Goal: Check status: Check status

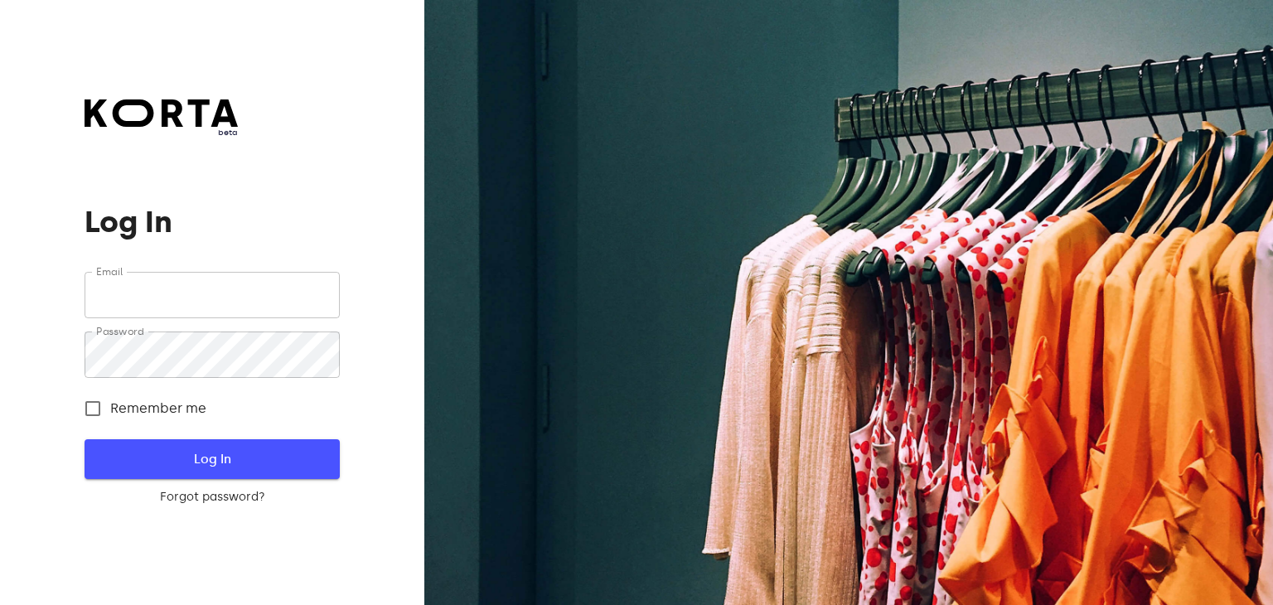
type input "[EMAIL_ADDRESS][DOMAIN_NAME]"
click at [249, 460] on span "Log In" at bounding box center [211, 459] width 201 height 22
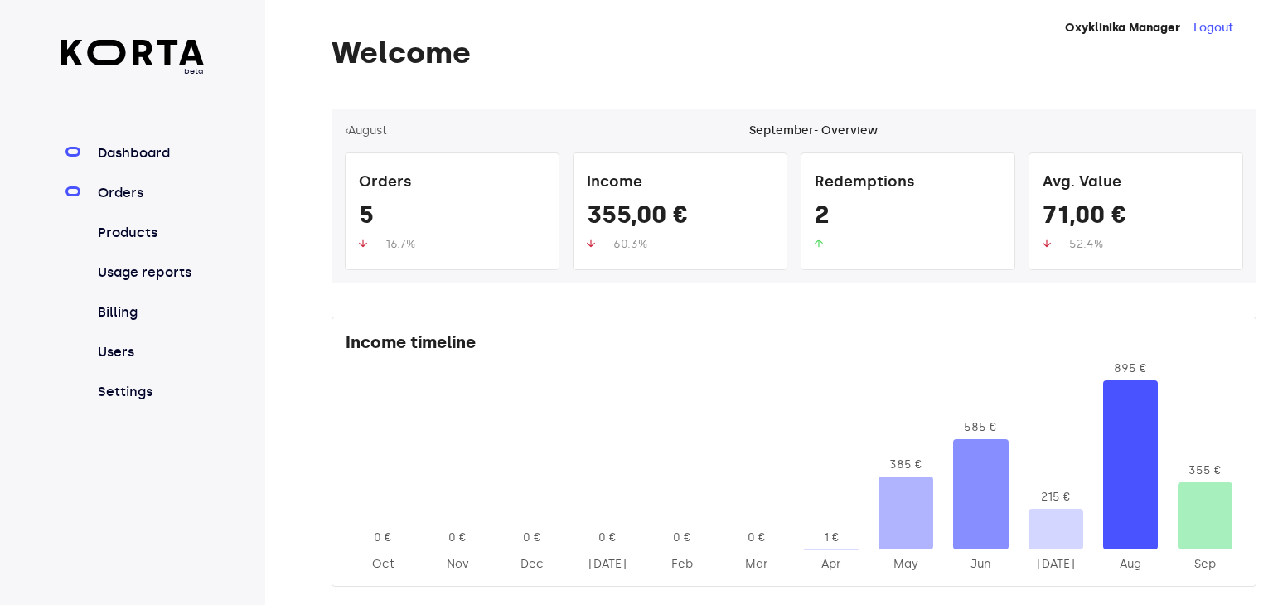
click at [129, 193] on link "Orders" at bounding box center [149, 193] width 110 height 20
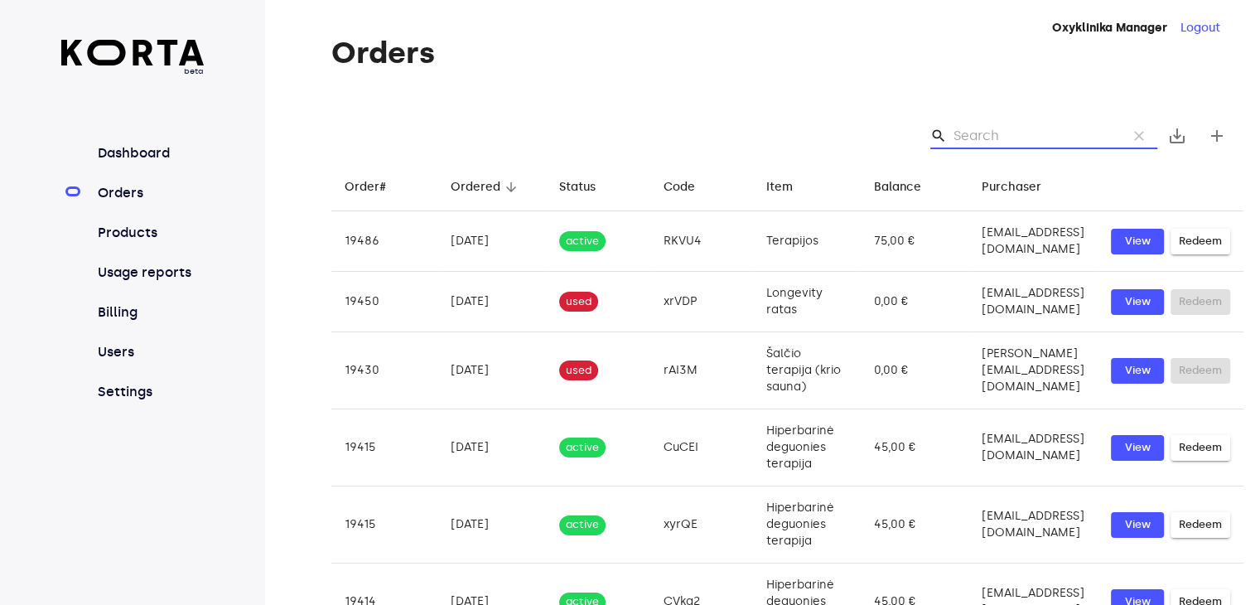
click at [988, 133] on input "Search" at bounding box center [1034, 136] width 161 height 27
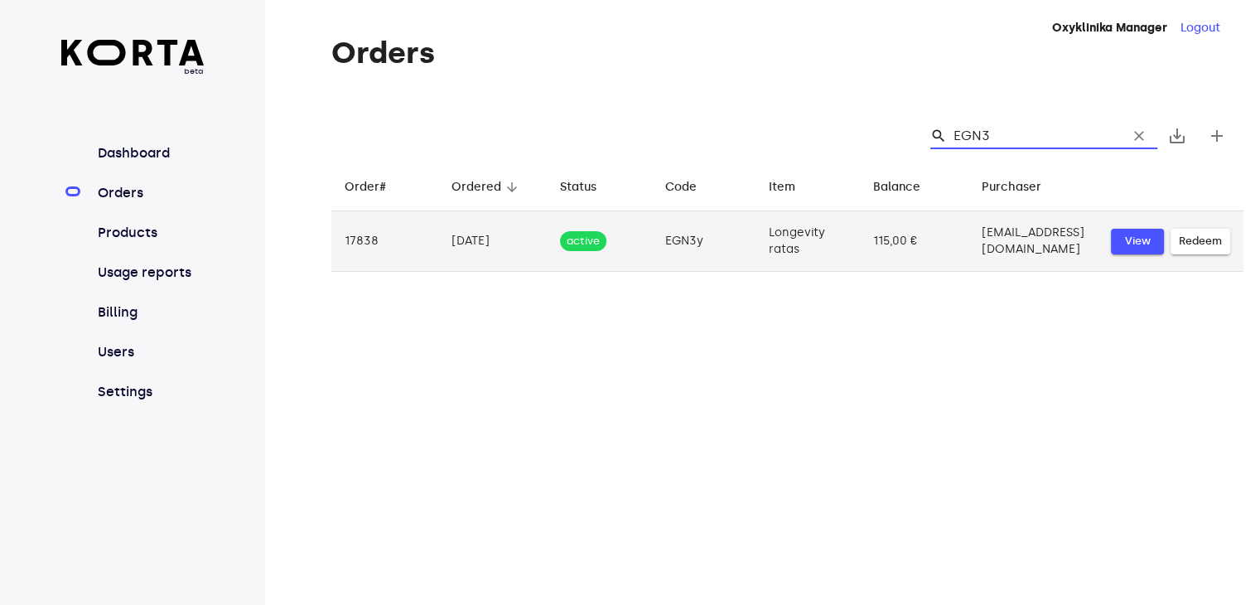
type input "EGN3"
click at [1141, 239] on span "View" at bounding box center [1137, 241] width 36 height 19
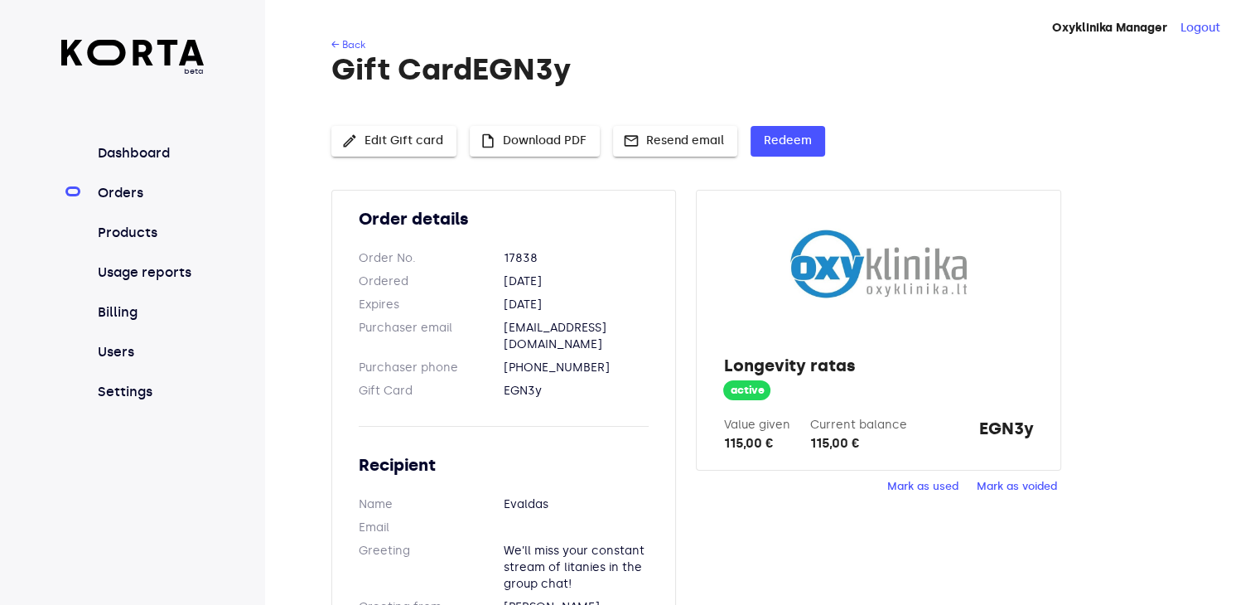
click at [924, 483] on span "Mark as used" at bounding box center [922, 486] width 71 height 19
